Goal: Book appointment/travel/reservation

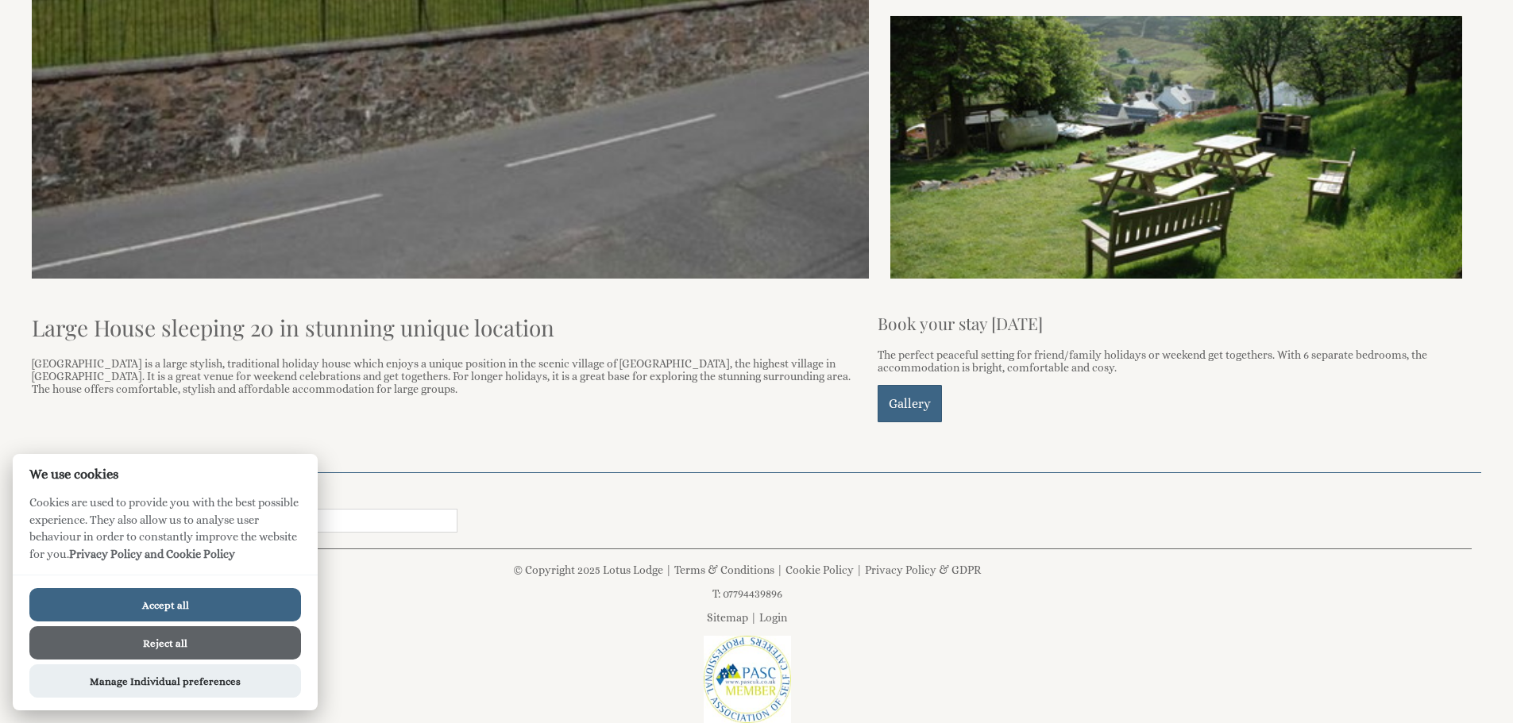
scroll to position [715, 0]
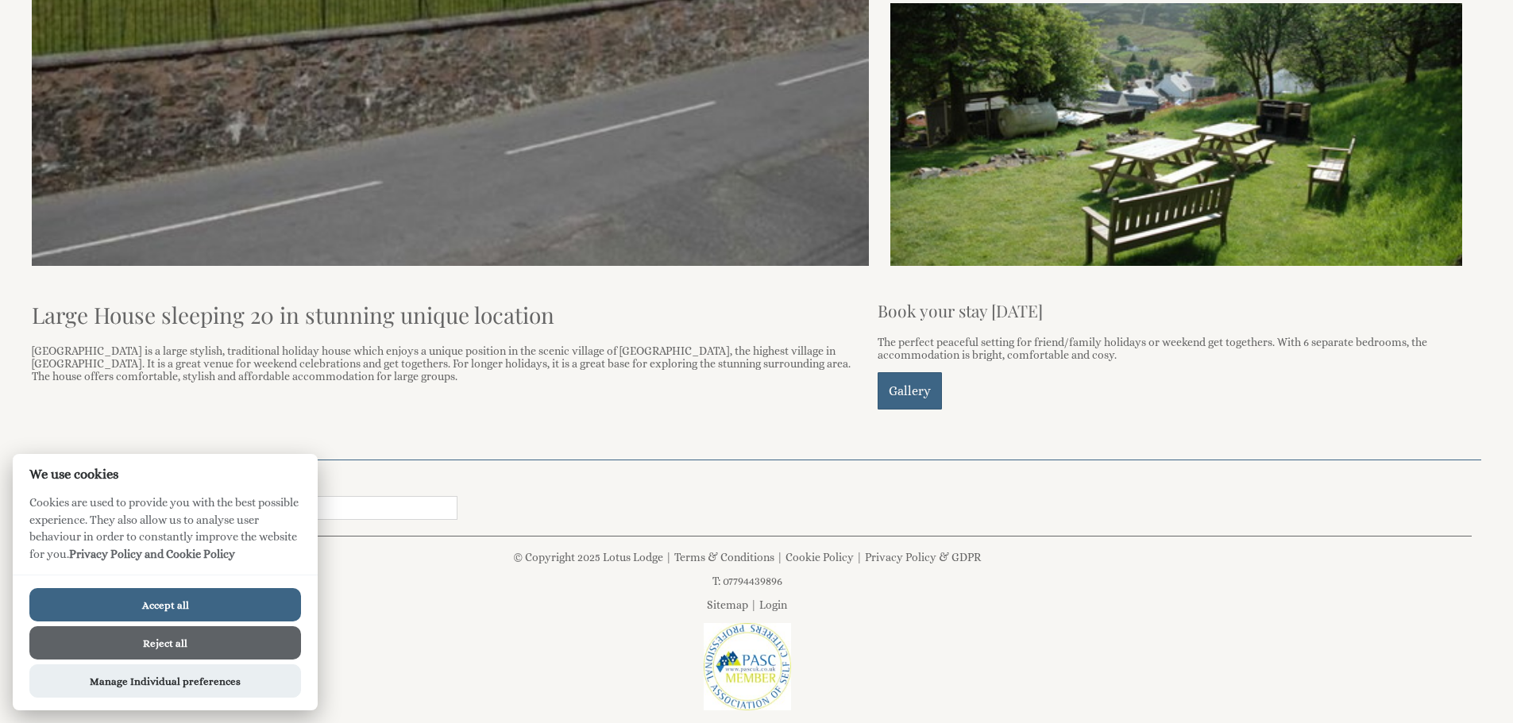
click at [169, 641] on button "Reject all" at bounding box center [165, 643] width 272 height 33
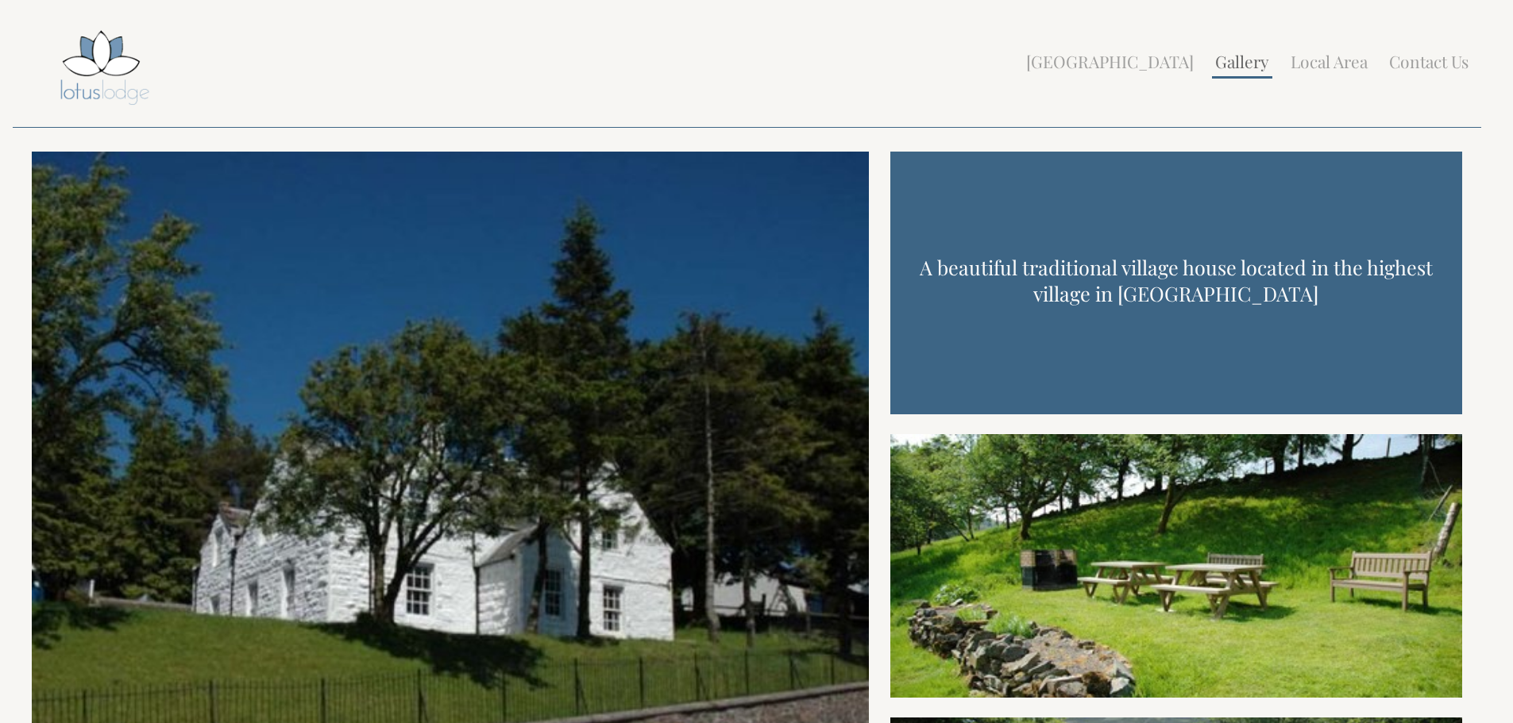
click at [1236, 60] on link "Gallery" at bounding box center [1242, 61] width 54 height 22
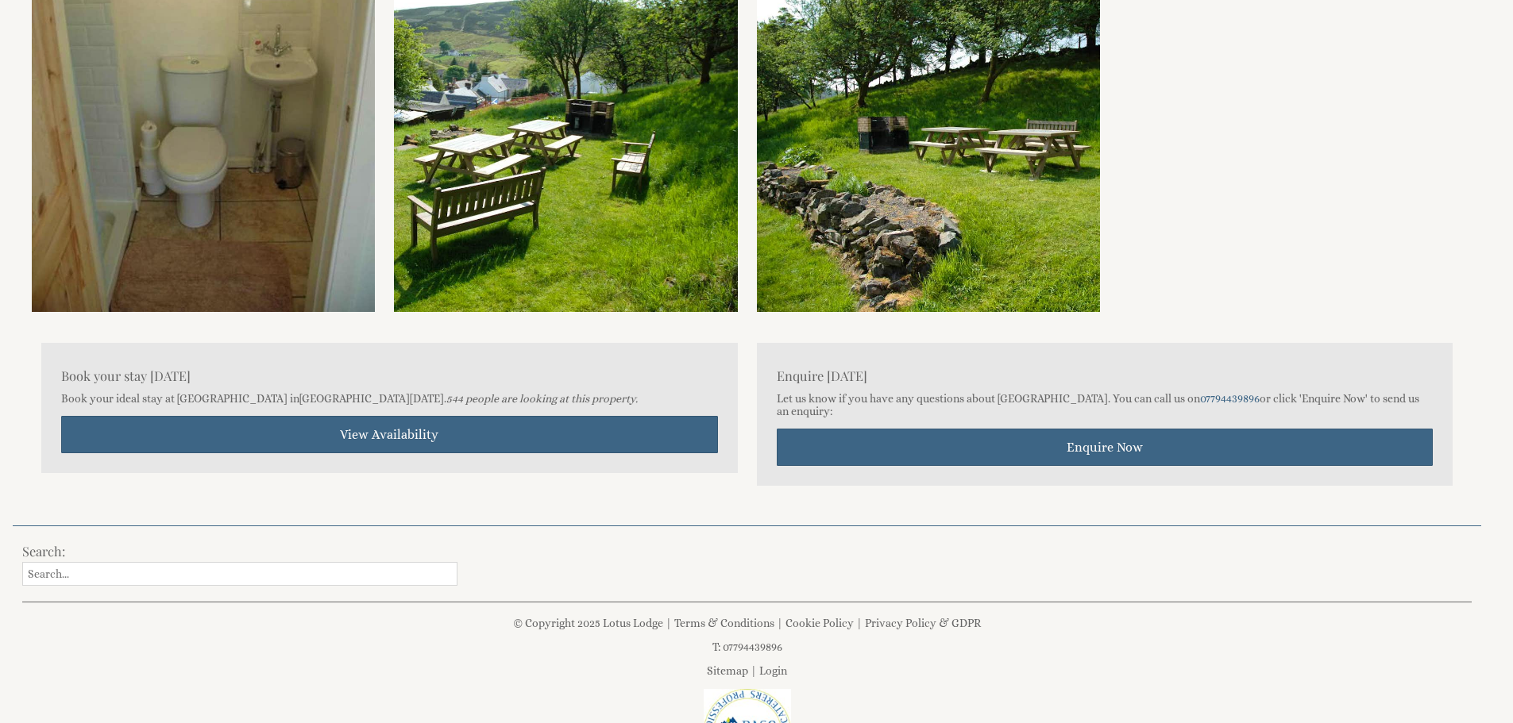
scroll to position [3574, 0]
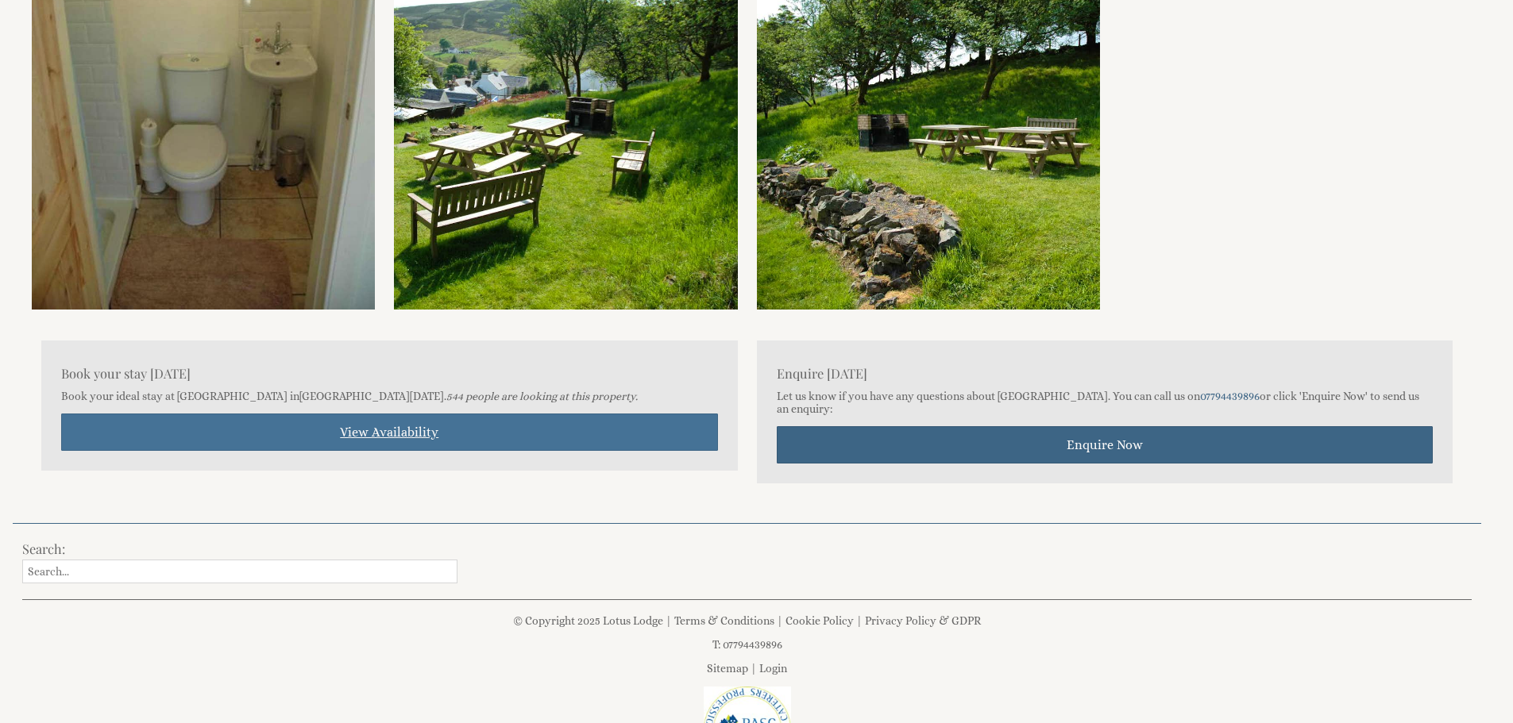
click at [383, 427] on link "View Availability" at bounding box center [389, 432] width 657 height 37
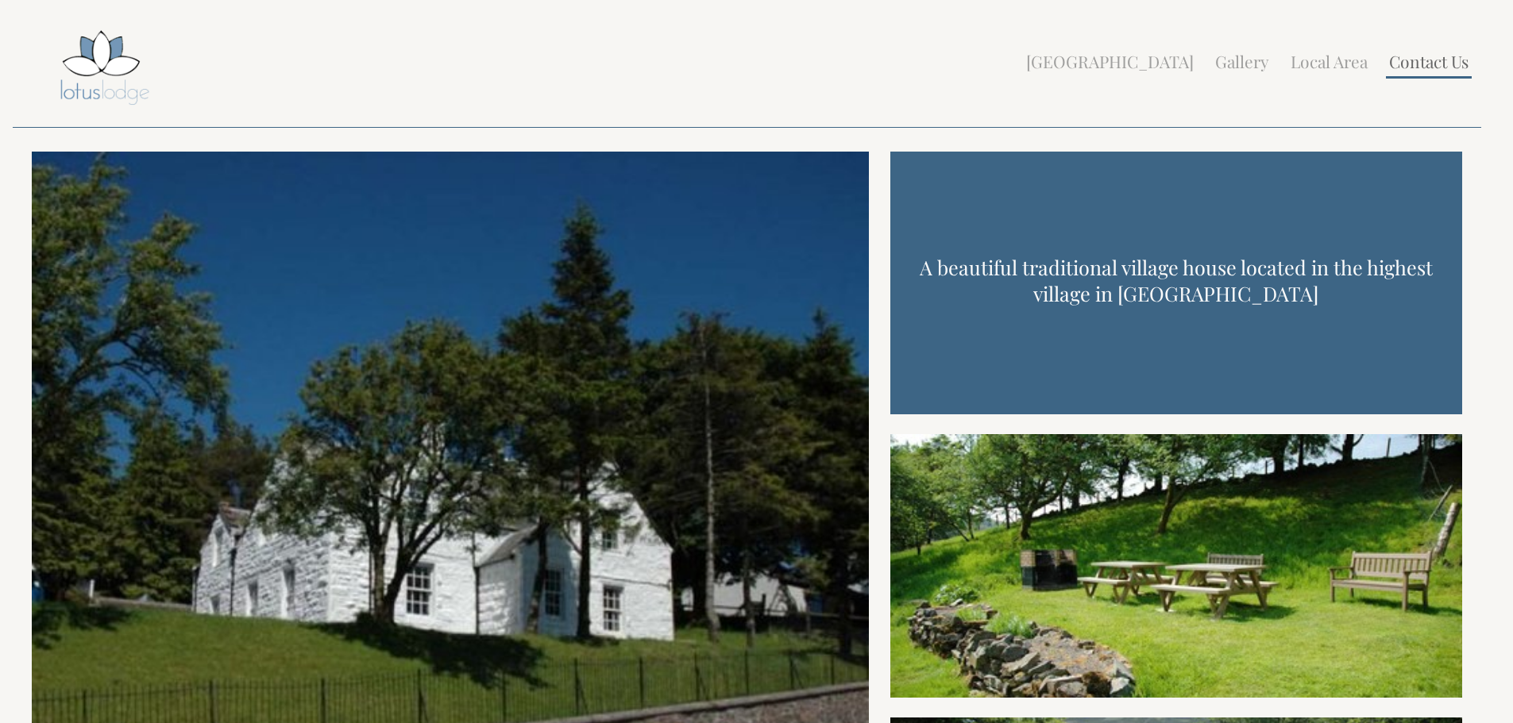
click at [1421, 66] on link "Contact Us" at bounding box center [1428, 61] width 79 height 22
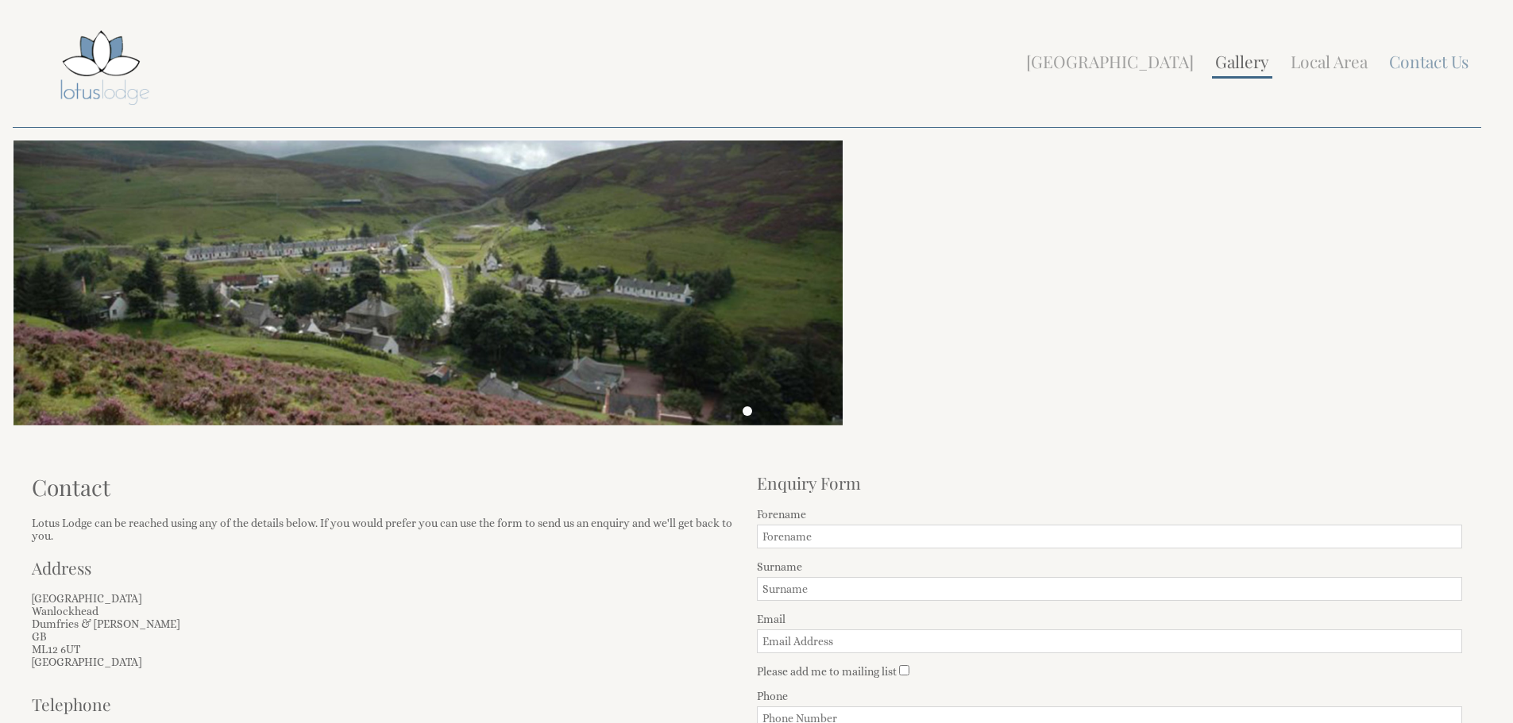
click at [1239, 67] on link "Gallery" at bounding box center [1242, 61] width 54 height 22
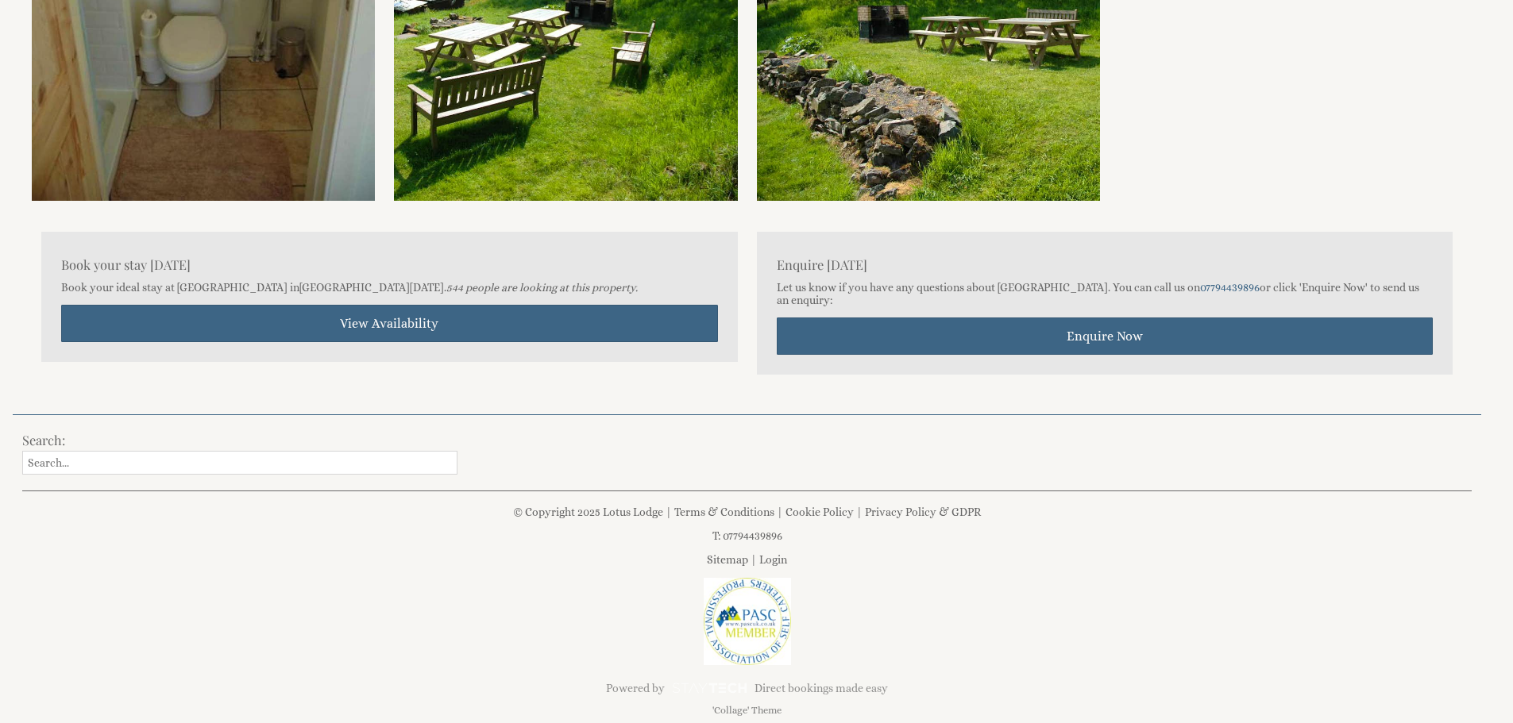
scroll to position [3608, 0]
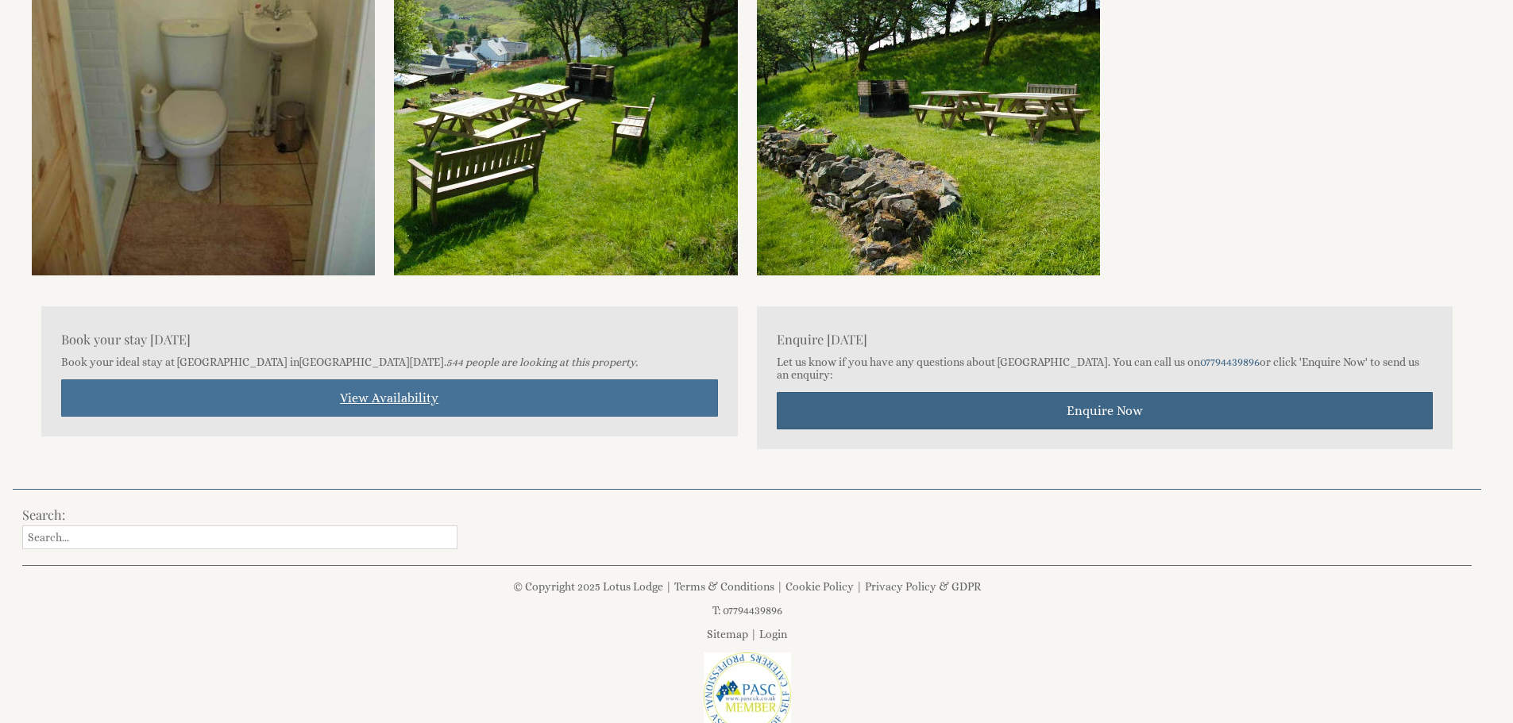
click at [388, 391] on link "View Availability" at bounding box center [389, 398] width 657 height 37
